Goal: Check status: Check status

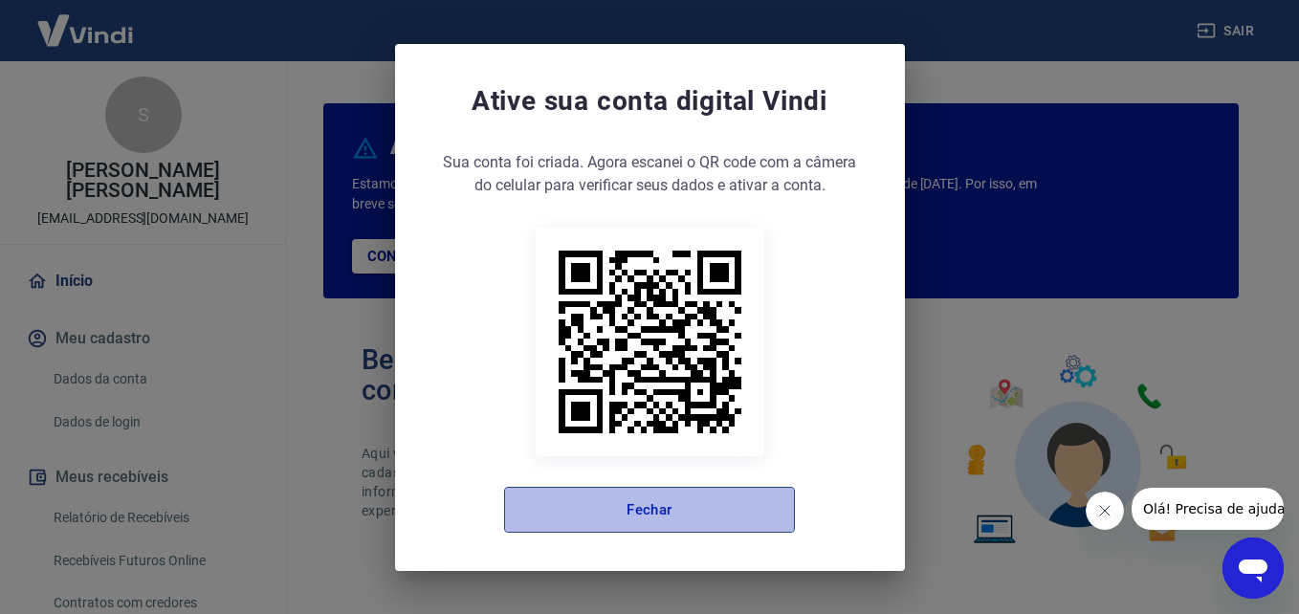
click at [568, 521] on button "Fechar" at bounding box center [649, 510] width 291 height 46
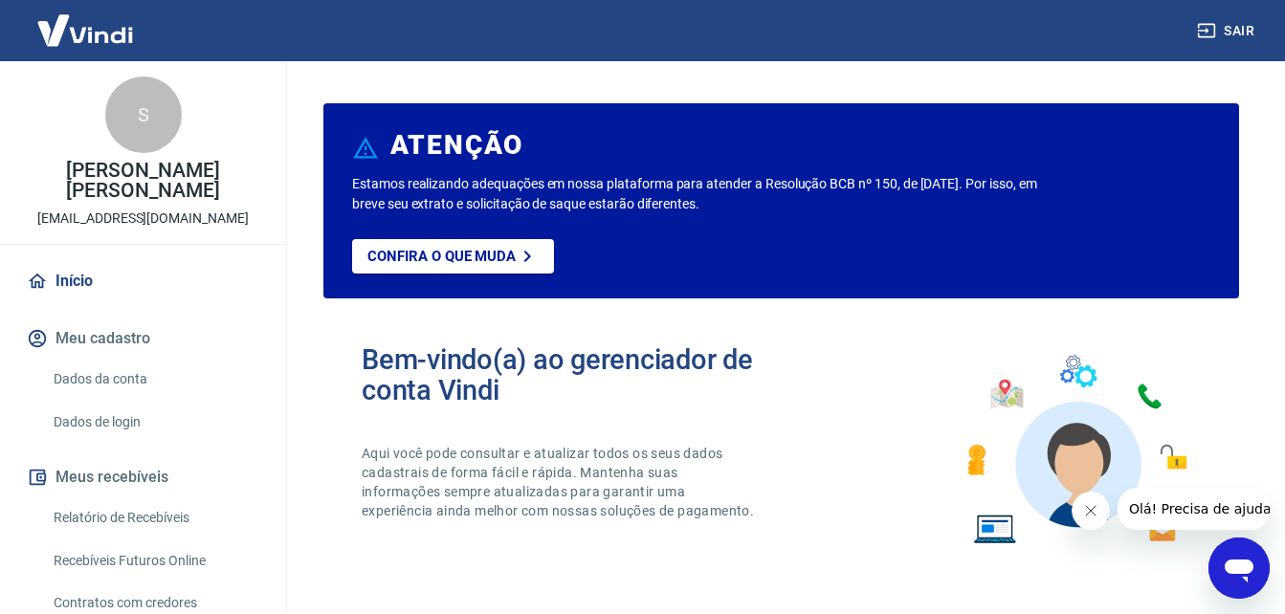
click at [119, 521] on link "Relatório de Recebíveis" at bounding box center [154, 517] width 217 height 39
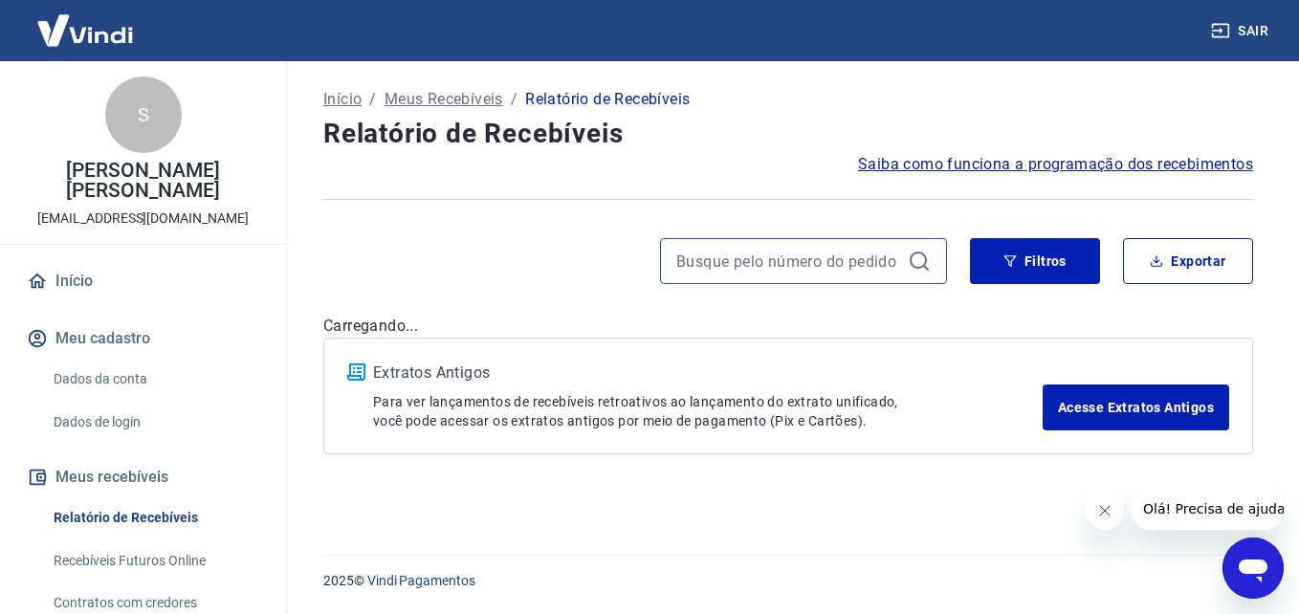
click at [738, 269] on input at bounding box center [788, 261] width 224 height 29
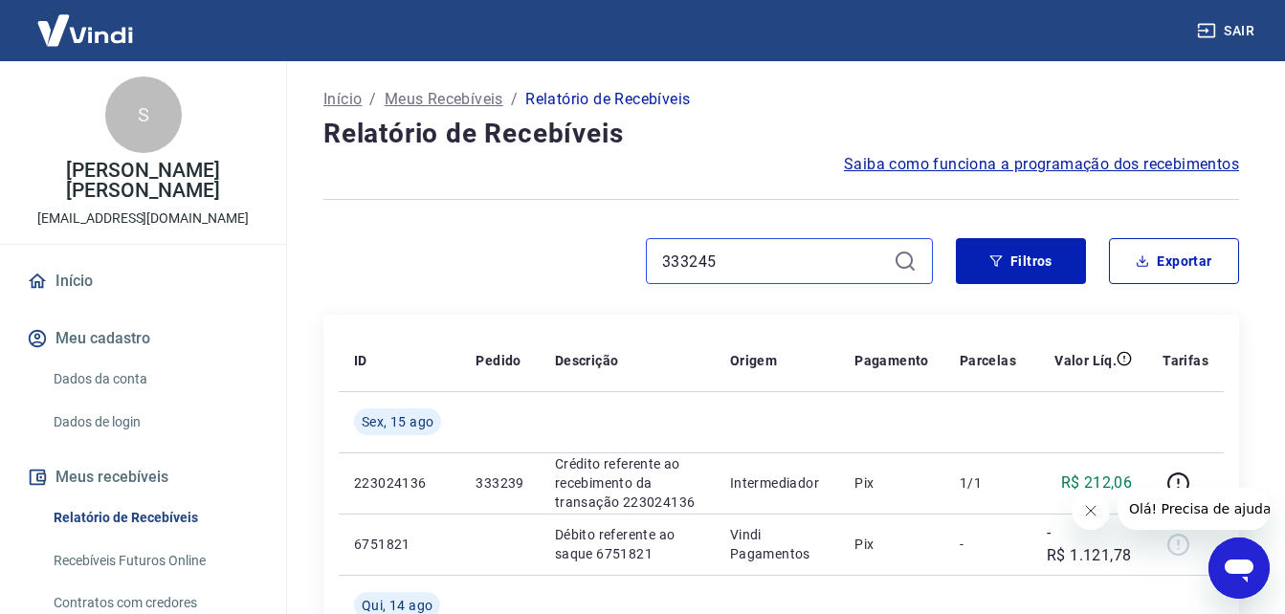
type input "333245"
